Goal: Task Accomplishment & Management: Use online tool/utility

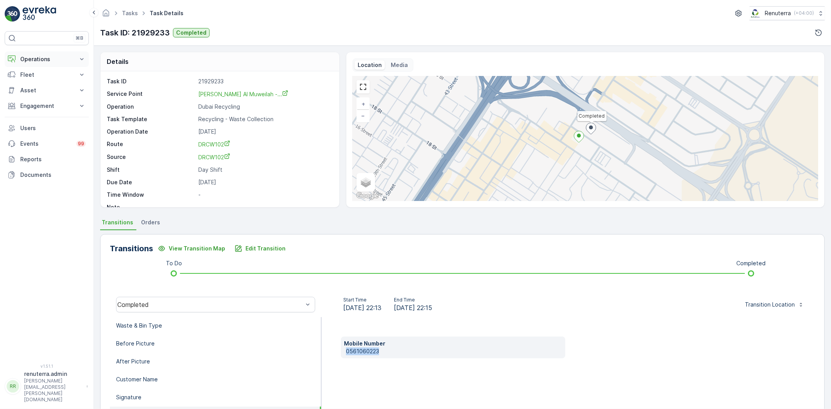
scroll to position [82, 0]
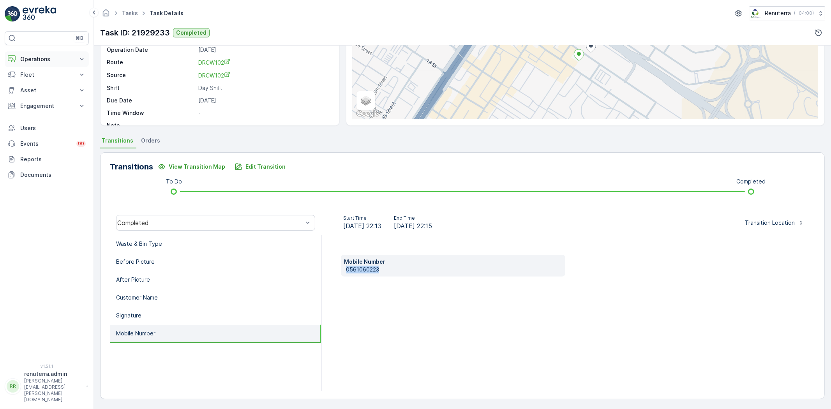
click at [35, 58] on p "Operations" at bounding box center [46, 59] width 53 height 8
click at [34, 96] on p "Routes & Tasks" at bounding box center [40, 94] width 40 height 8
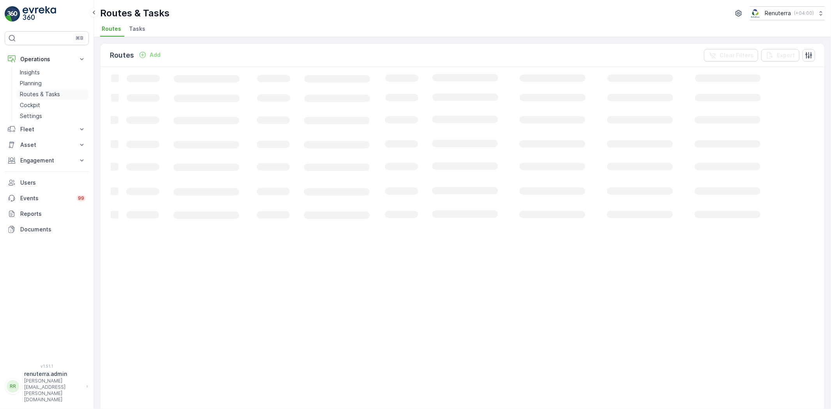
drag, startPoint x: 34, startPoint y: 95, endPoint x: 30, endPoint y: 98, distance: 5.1
click at [34, 96] on p "Routes & Tasks" at bounding box center [40, 94] width 40 height 8
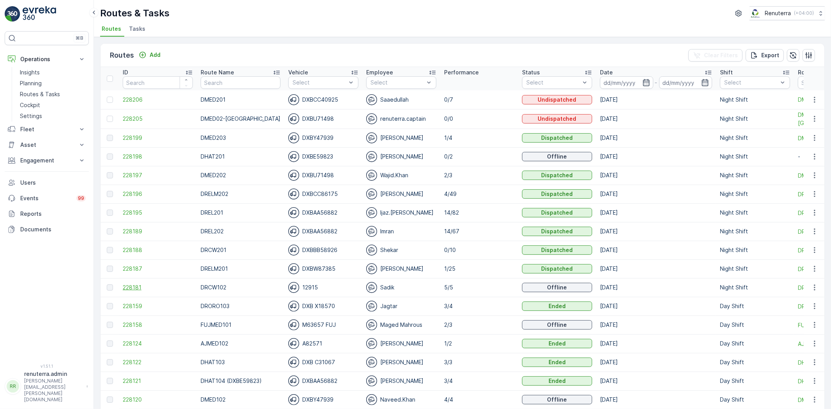
click at [142, 286] on span "228181" at bounding box center [158, 288] width 70 height 8
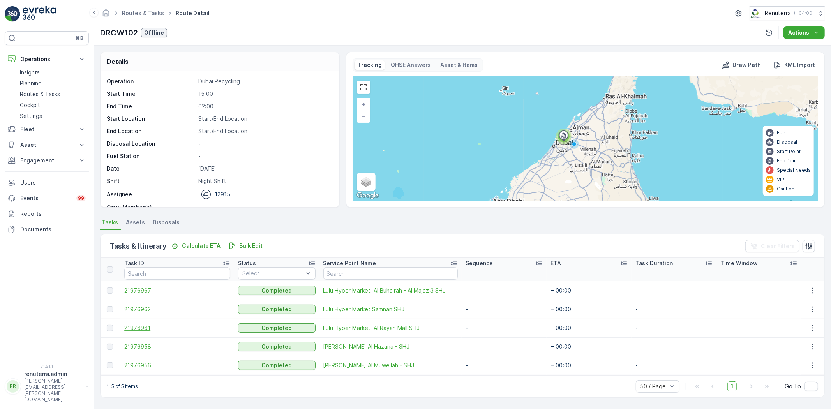
click at [146, 332] on span "21976961" at bounding box center [177, 328] width 106 height 8
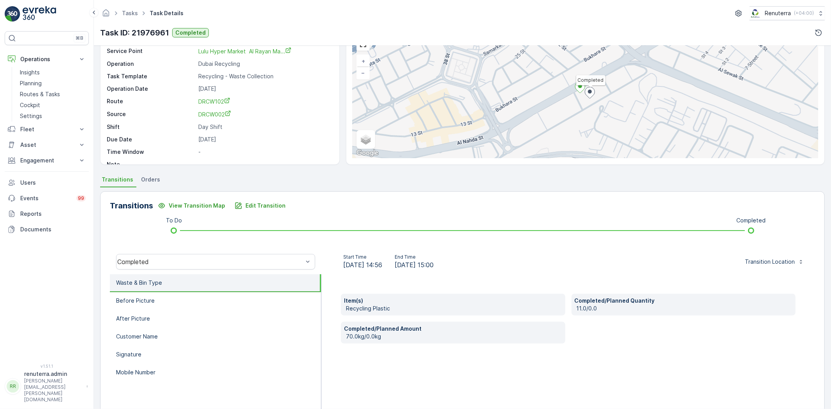
scroll to position [43, 0]
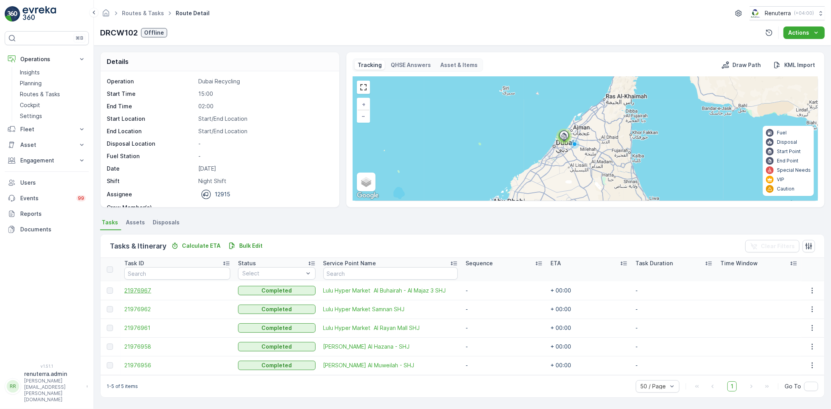
click at [140, 288] on span "21976967" at bounding box center [177, 291] width 106 height 8
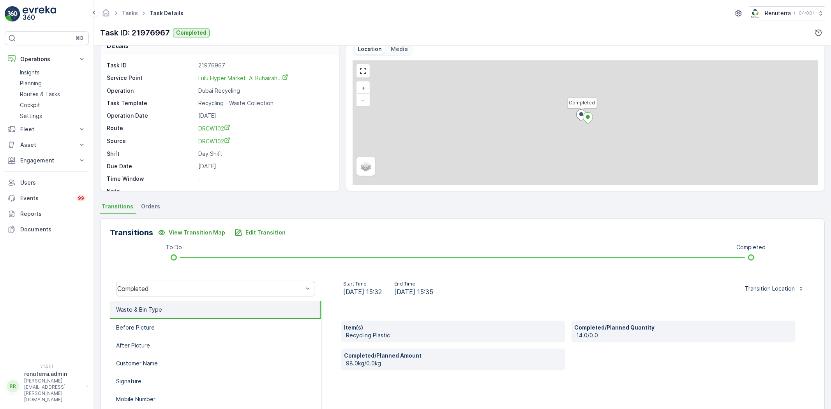
scroll to position [43, 0]
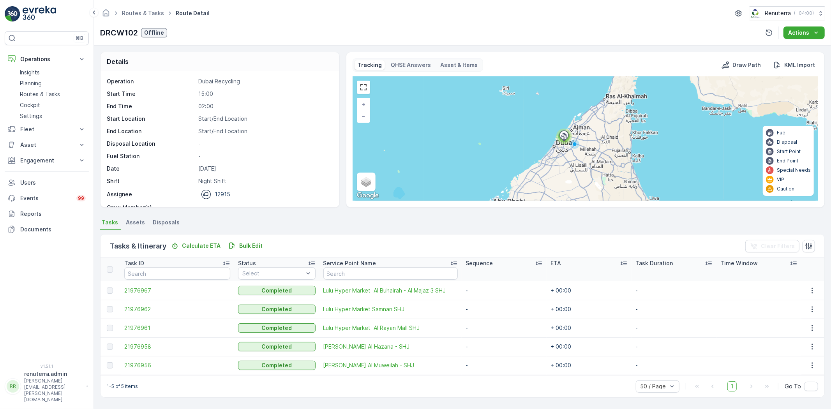
click at [135, 351] on td "21976958" at bounding box center [177, 347] width 114 height 19
click at [138, 349] on span "21976958" at bounding box center [177, 347] width 106 height 8
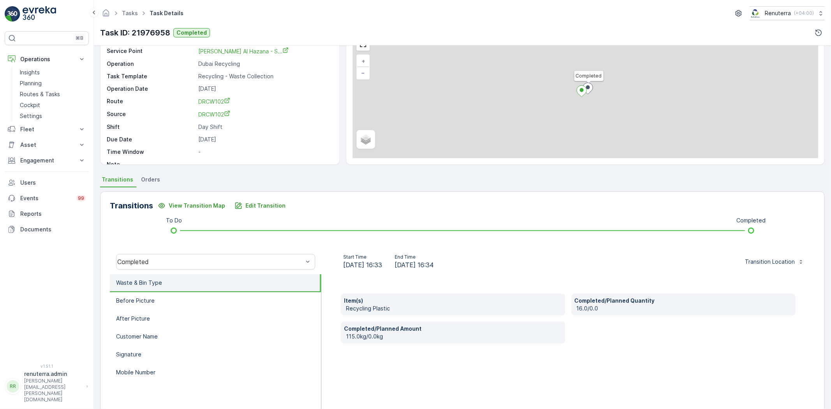
scroll to position [43, 0]
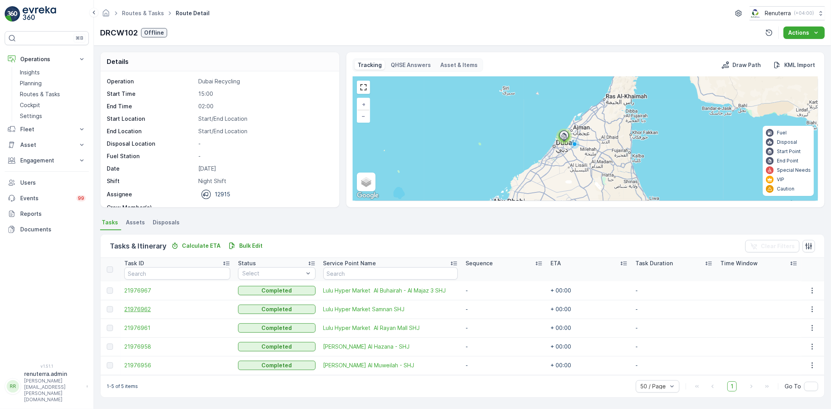
click at [138, 309] on span "21976962" at bounding box center [177, 310] width 106 height 8
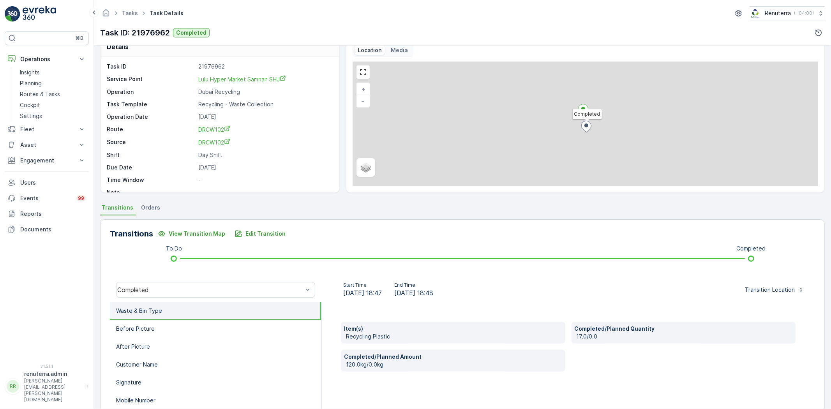
scroll to position [82, 0]
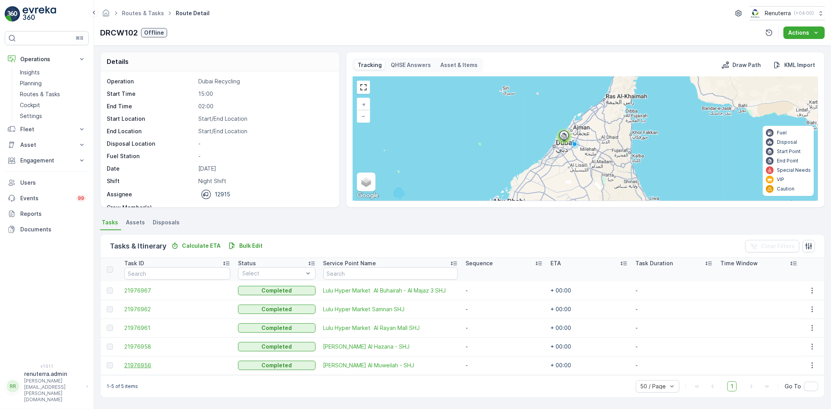
click at [137, 362] on span "21976956" at bounding box center [177, 366] width 106 height 8
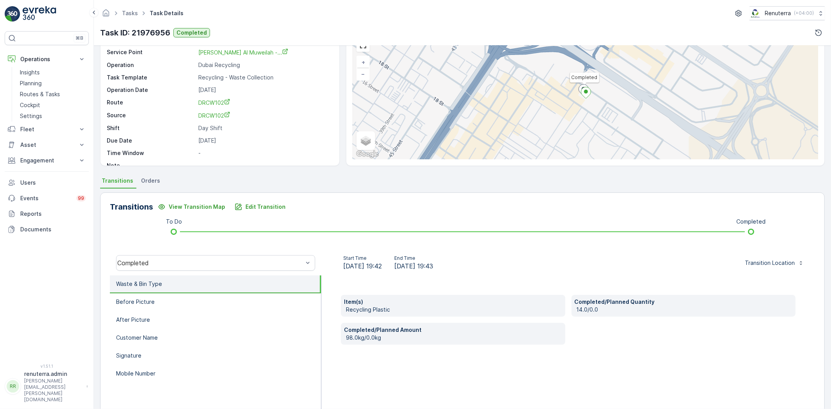
scroll to position [43, 0]
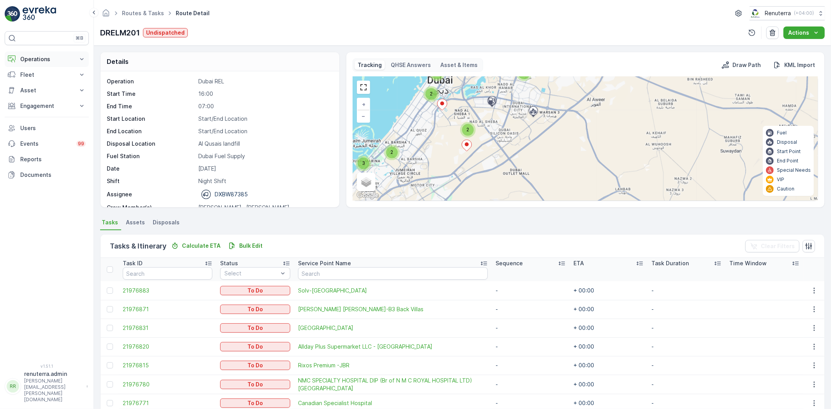
scroll to position [25, 0]
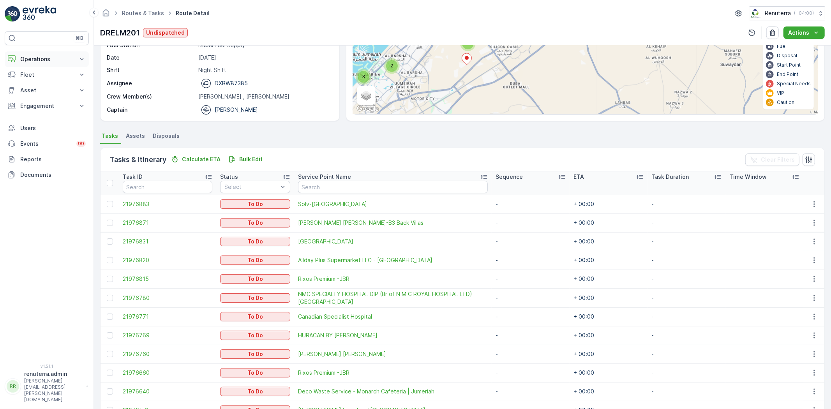
click at [34, 58] on p "Operations" at bounding box center [46, 59] width 53 height 8
click at [41, 83] on p "Planning" at bounding box center [31, 84] width 22 height 8
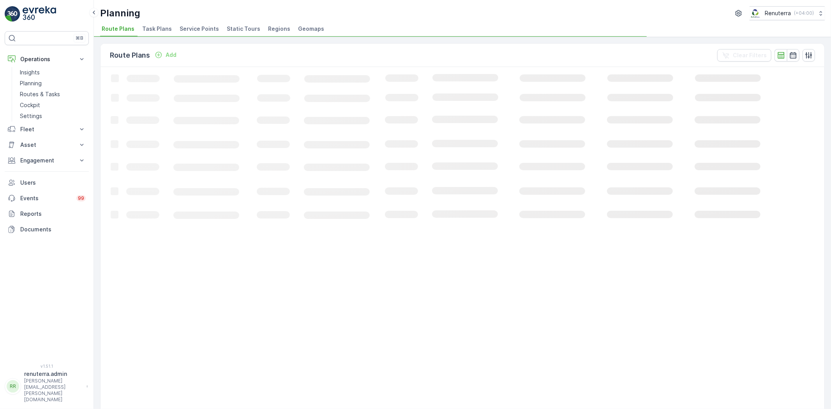
click at [196, 25] on span "Service Points" at bounding box center [199, 29] width 39 height 8
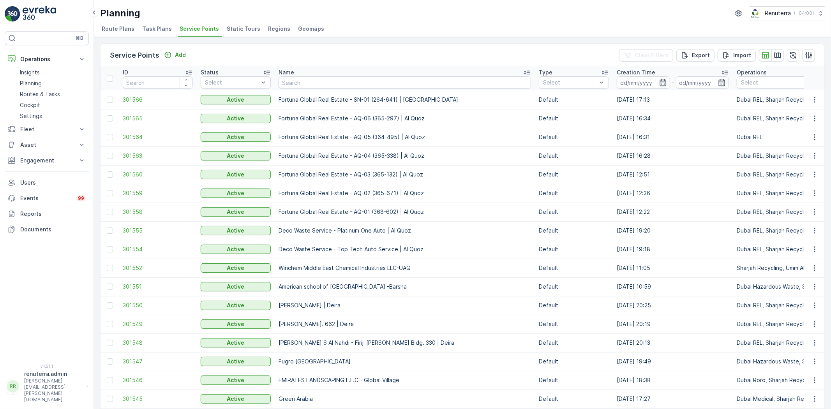
click at [328, 89] on th "Name" at bounding box center [405, 78] width 260 height 23
click at [330, 77] on input "text" at bounding box center [405, 82] width 253 height 12
type input "d"
type input "salam"
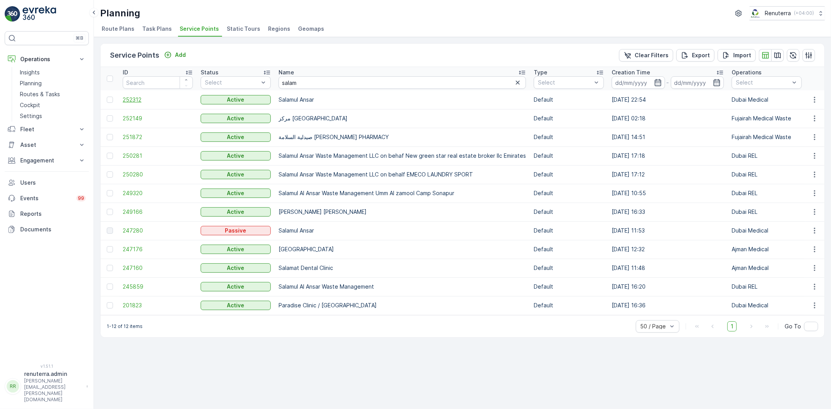
click at [134, 100] on span "252312" at bounding box center [158, 100] width 70 height 8
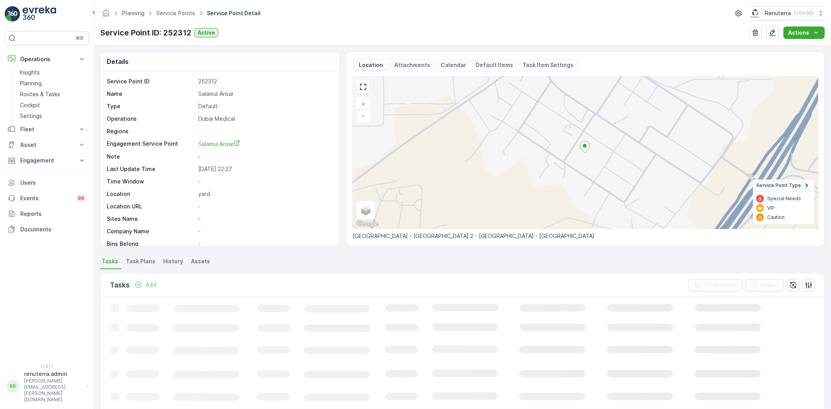
click at [147, 283] on p "Add" at bounding box center [150, 285] width 11 height 8
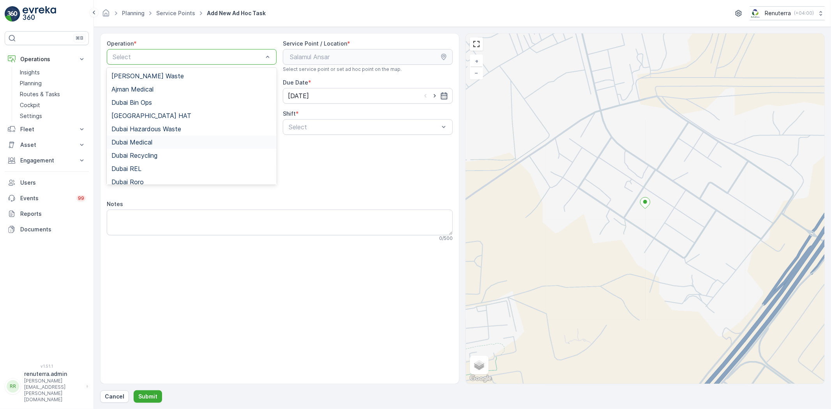
click at [164, 142] on div "Dubai Medical" at bounding box center [191, 142] width 161 height 7
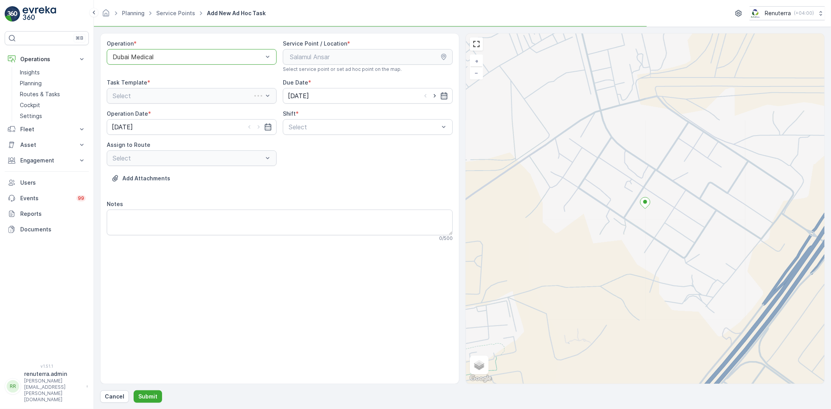
click at [290, 136] on div "Operation * option Dubai Medical, selected. Dubai Medical Service Point / Locat…" at bounding box center [280, 144] width 346 height 208
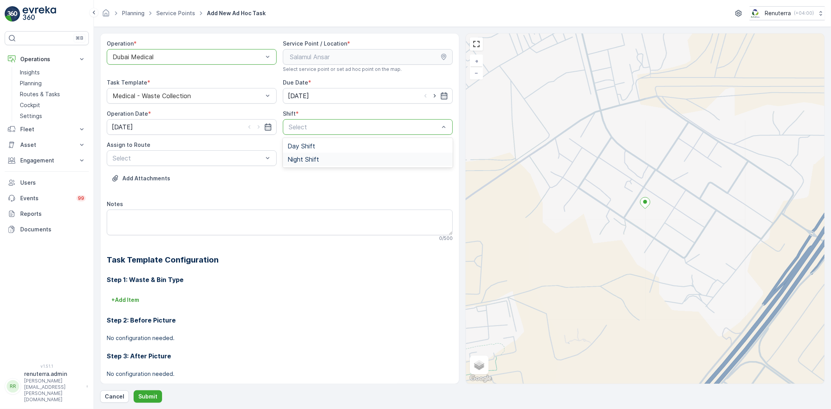
drag, startPoint x: 279, startPoint y: 164, endPoint x: 288, endPoint y: 161, distance: 10.1
drag, startPoint x: 305, startPoint y: 156, endPoint x: 281, endPoint y: 159, distance: 23.9
click at [305, 156] on span "Night Shift" at bounding box center [304, 159] width 32 height 7
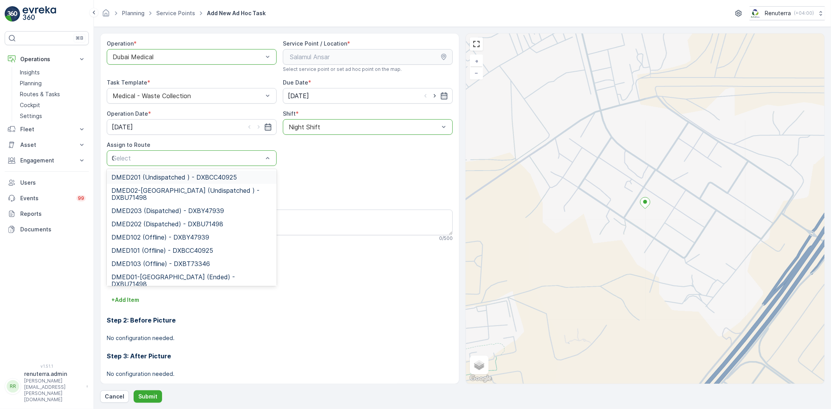
type input "02"
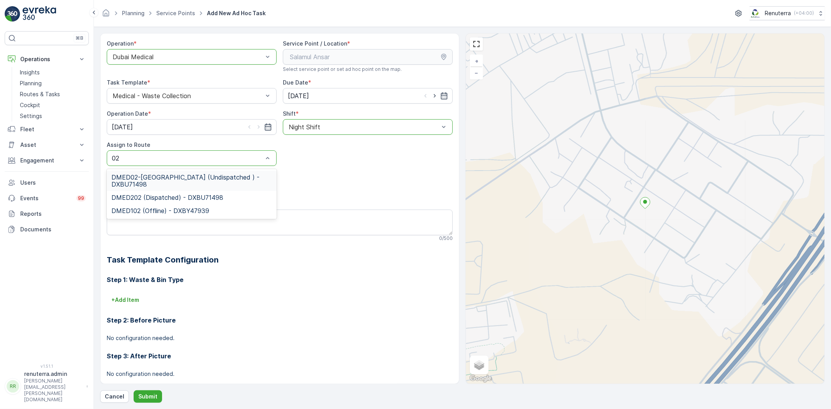
click at [147, 174] on span "DMED02-Khawaneej Yard (Undispatched ) - DXBU71498" at bounding box center [191, 181] width 161 height 14
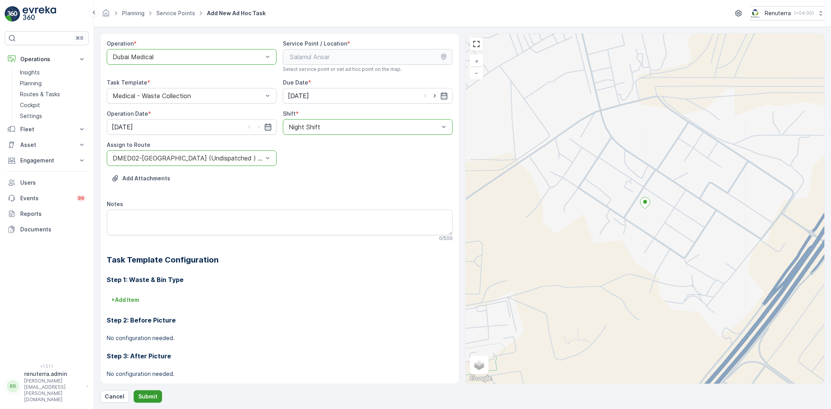
click at [152, 396] on p "Submit" at bounding box center [147, 397] width 19 height 8
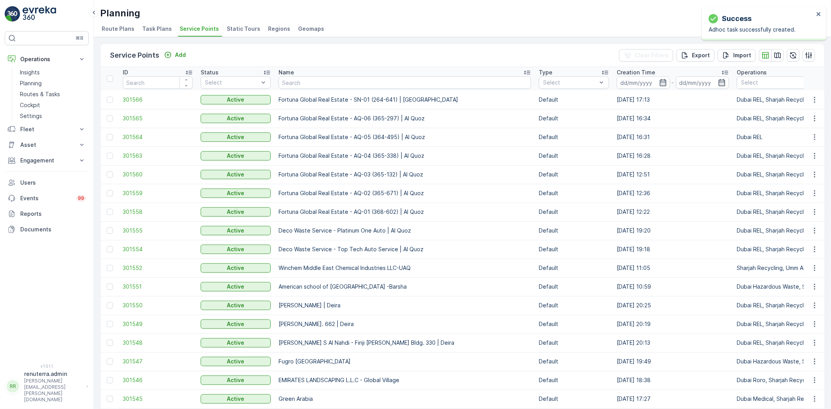
click at [323, 82] on input "text" at bounding box center [405, 82] width 253 height 12
type input "salam"
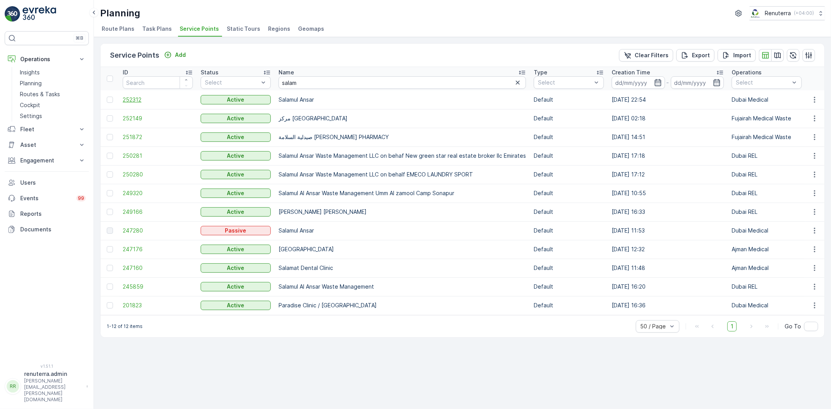
click at [129, 97] on span "252312" at bounding box center [158, 100] width 70 height 8
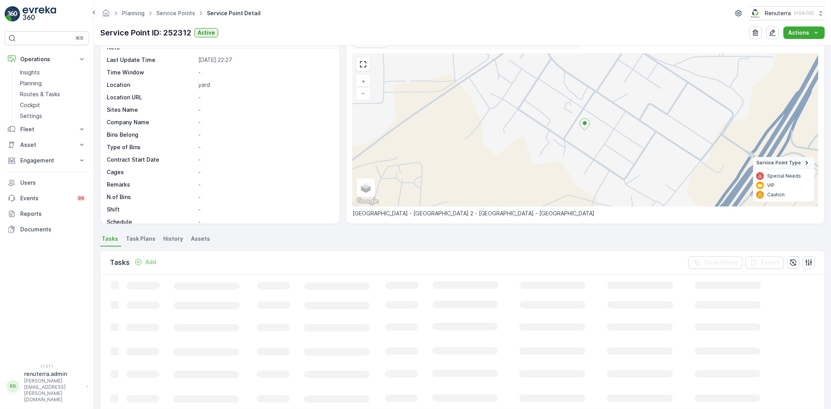
scroll to position [43, 0]
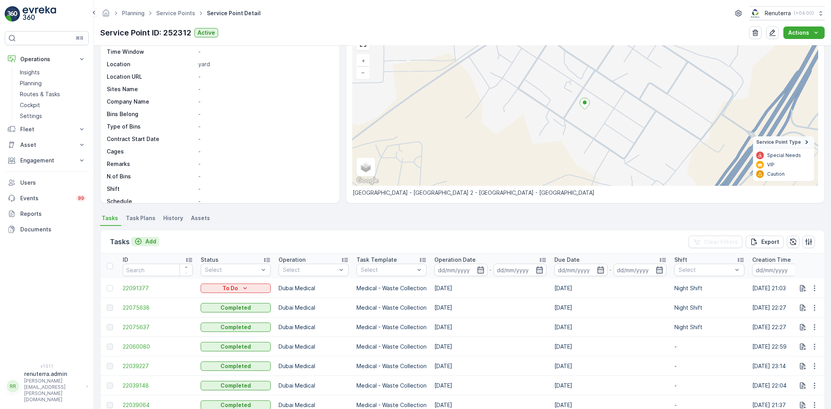
click at [142, 239] on icon "Add" at bounding box center [138, 242] width 8 height 8
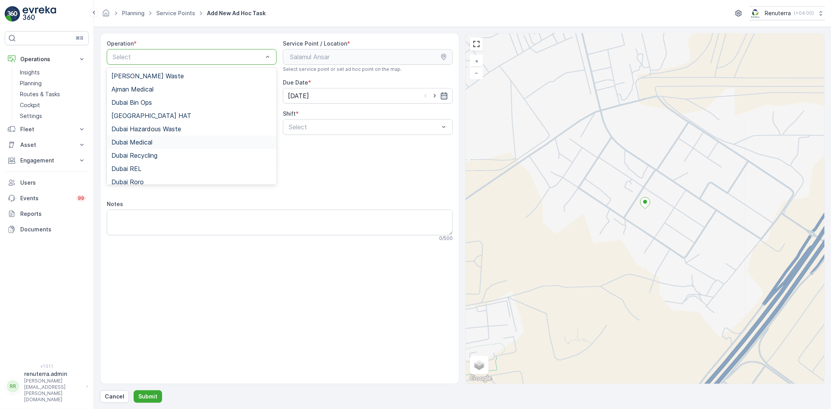
click at [154, 141] on div "Dubai Medical" at bounding box center [191, 142] width 161 height 7
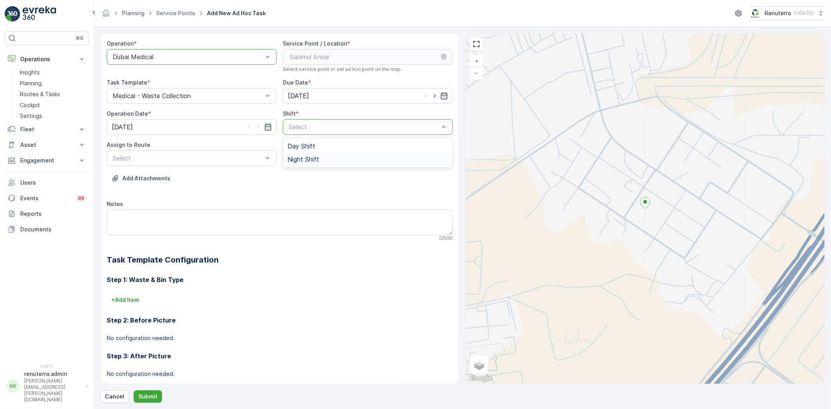
click at [325, 155] on div "Night Shift" at bounding box center [368, 159] width 170 height 13
type input "`"
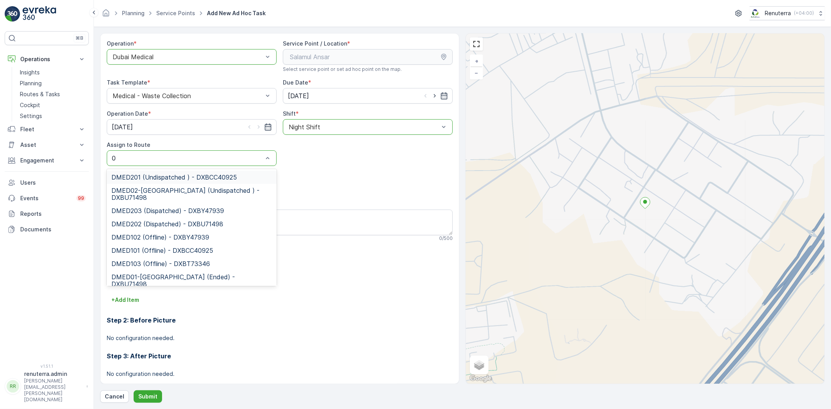
type input "02"
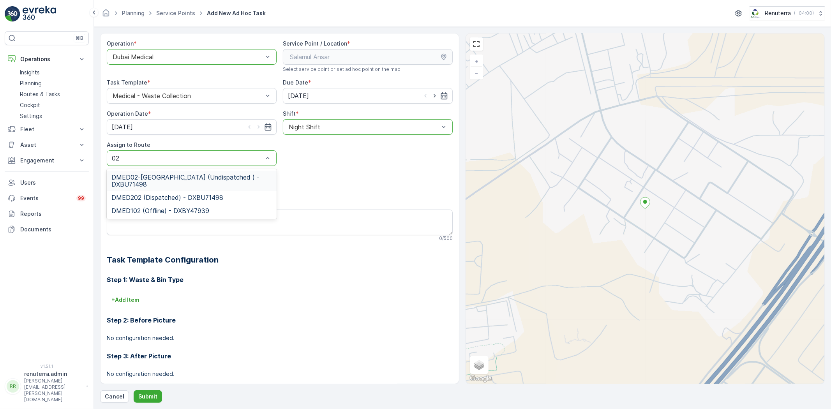
drag, startPoint x: 212, startPoint y: 187, endPoint x: 209, endPoint y: 189, distance: 4.4
click at [212, 186] on span "DMED02-Khawaneej Yard (Undispatched ) - DXBU71498" at bounding box center [191, 181] width 161 height 14
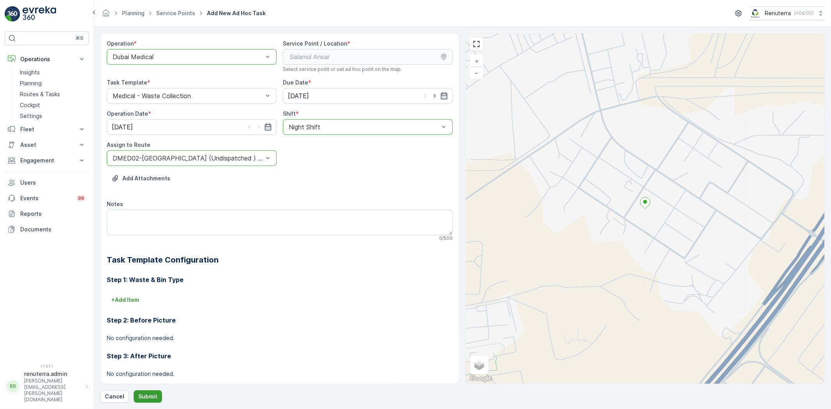
click at [154, 398] on p "Submit" at bounding box center [147, 397] width 19 height 8
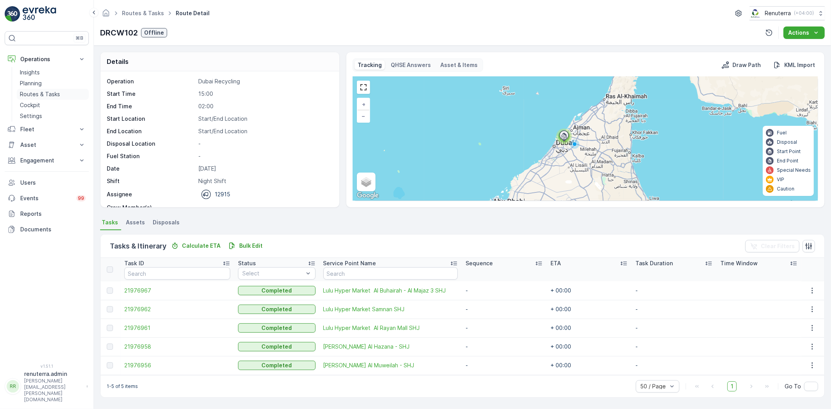
drag, startPoint x: 0, startPoint y: 0, endPoint x: 52, endPoint y: 95, distance: 108.8
click at [53, 96] on p "Routes & Tasks" at bounding box center [40, 94] width 40 height 8
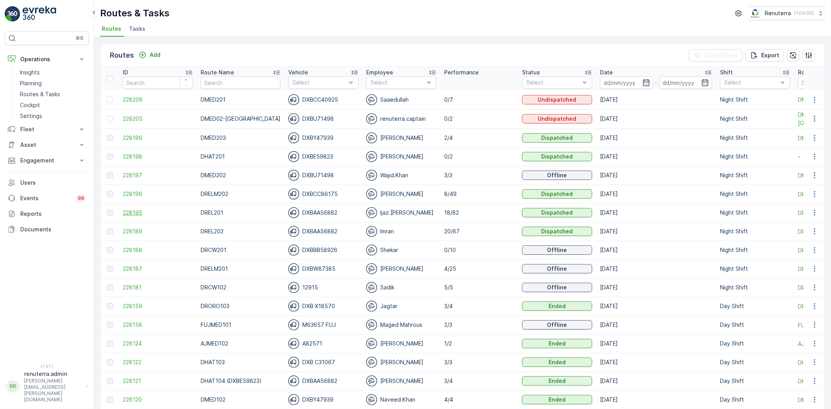
click at [138, 214] on span "228195" at bounding box center [158, 213] width 70 height 8
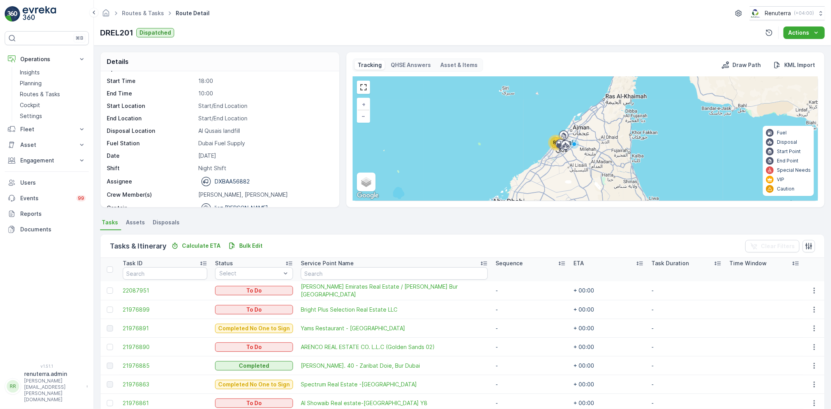
scroll to position [25, 0]
click at [322, 273] on input "text" at bounding box center [394, 273] width 187 height 12
type input "oud"
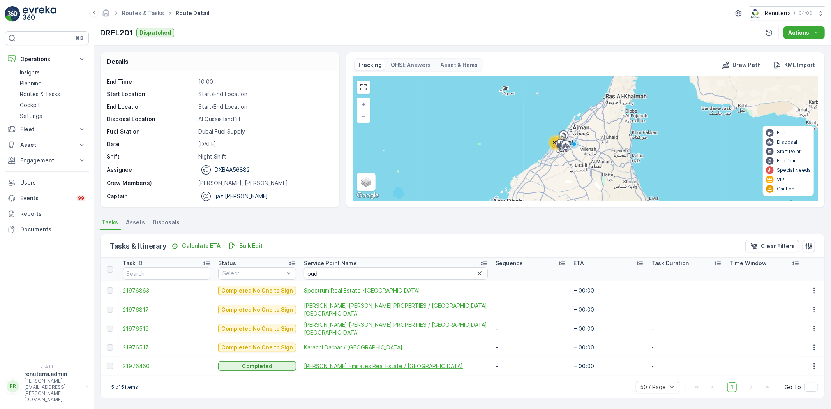
click at [316, 365] on span "[PERSON_NAME] Emirates Real Estate / [GEOGRAPHIC_DATA]" at bounding box center [396, 366] width 184 height 8
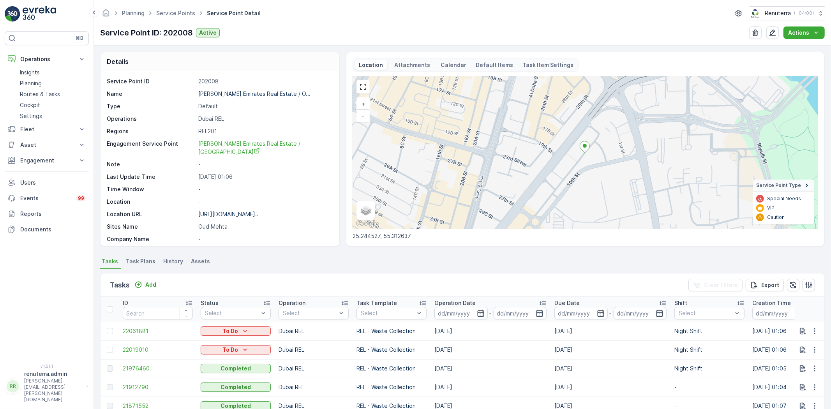
scroll to position [43, 0]
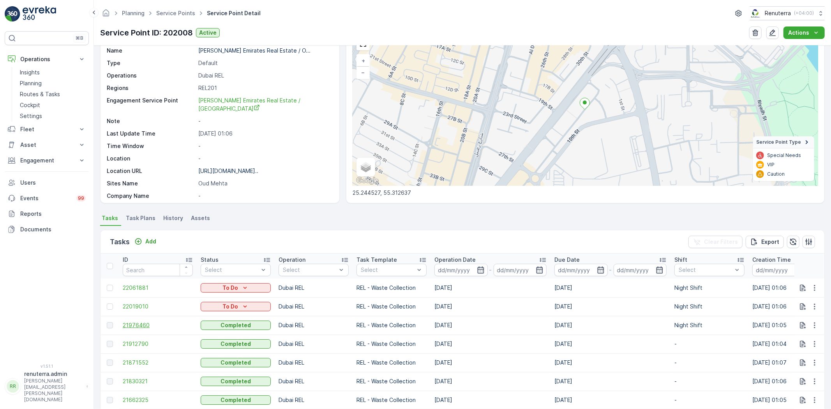
click at [133, 325] on span "21976460" at bounding box center [158, 326] width 70 height 8
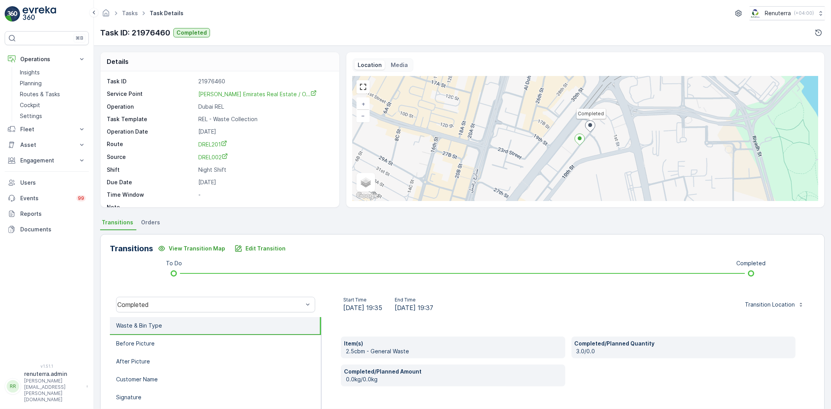
scroll to position [11, 0]
